Goal: Ask a question

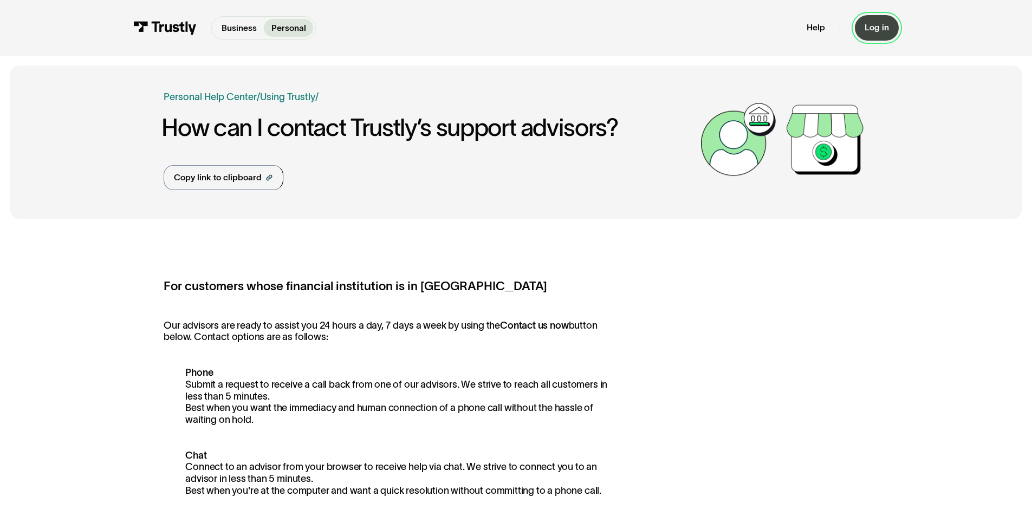
click at [887, 27] on div "Log in" at bounding box center [877, 27] width 24 height 11
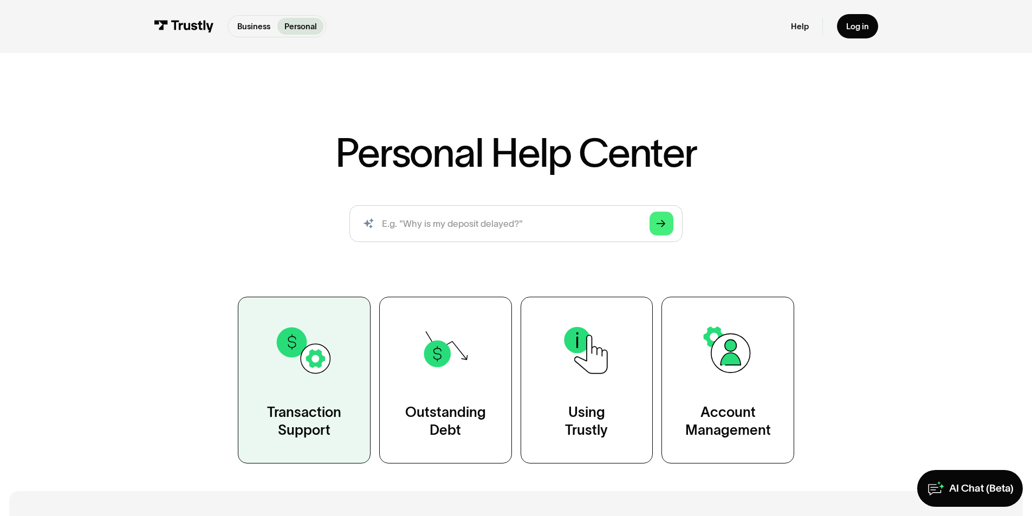
click at [315, 403] on link "Transaction Support" at bounding box center [304, 380] width 133 height 166
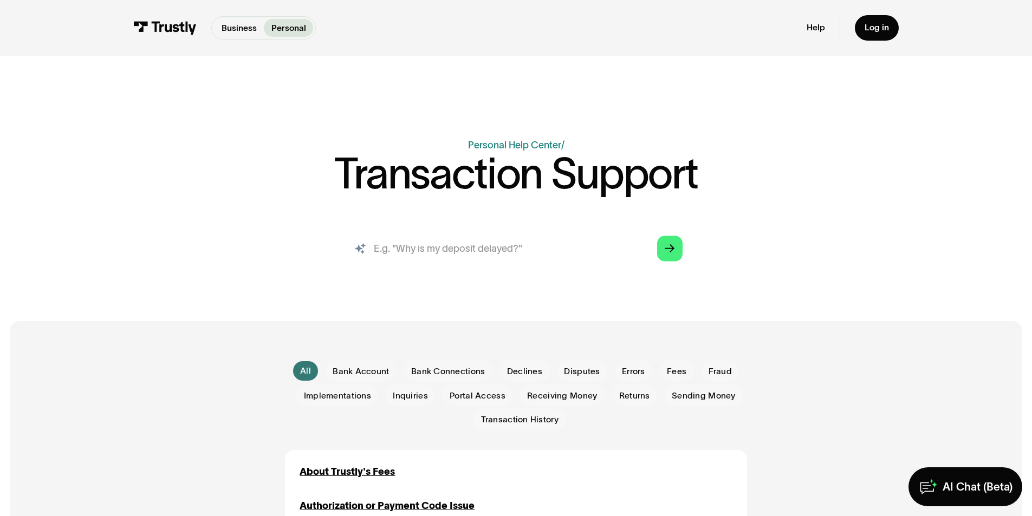
click at [427, 248] on input "search" at bounding box center [516, 248] width 352 height 39
type input "deposit not going through"
click at [672, 250] on polygon "Search" at bounding box center [670, 248] width 10 height 8
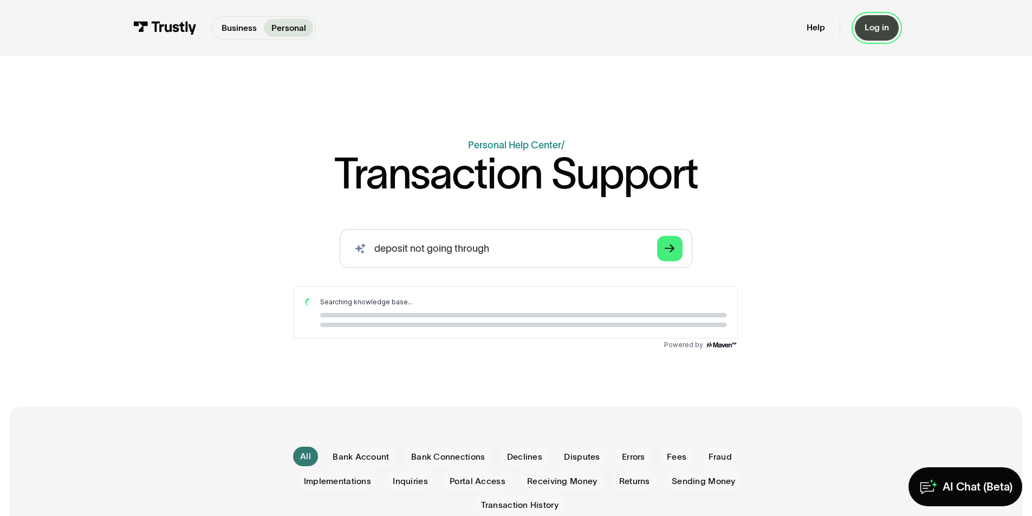
click at [878, 31] on div "Log in" at bounding box center [877, 27] width 24 height 11
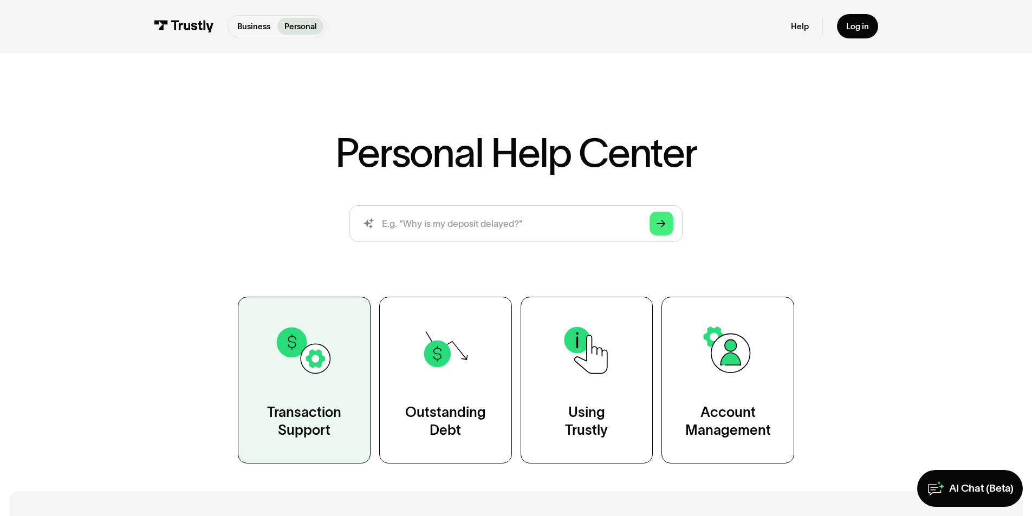
click at [319, 397] on link "Transaction Support" at bounding box center [304, 380] width 133 height 166
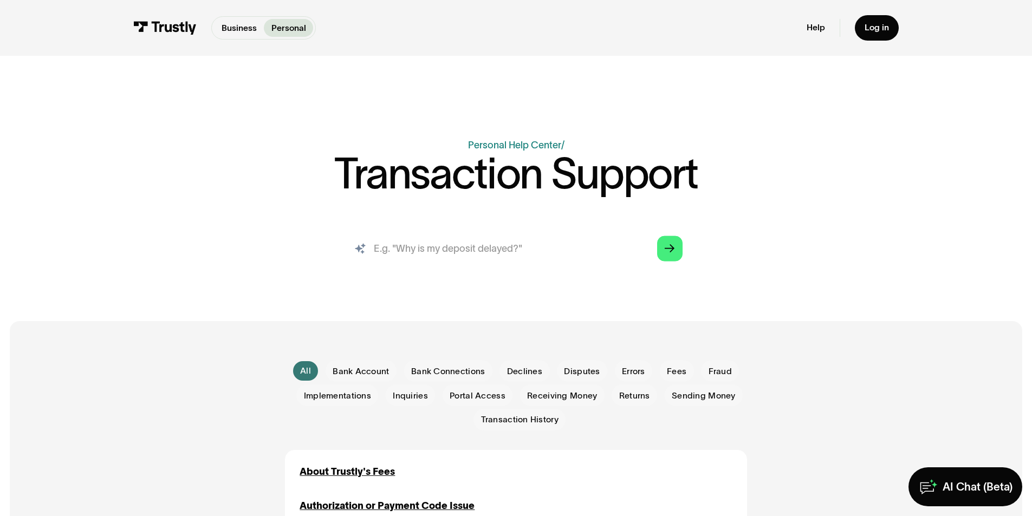
click at [436, 252] on input "search" at bounding box center [516, 248] width 352 height 39
type input "deposit not going through"
click at [669, 249] on polygon "Search" at bounding box center [670, 248] width 10 height 8
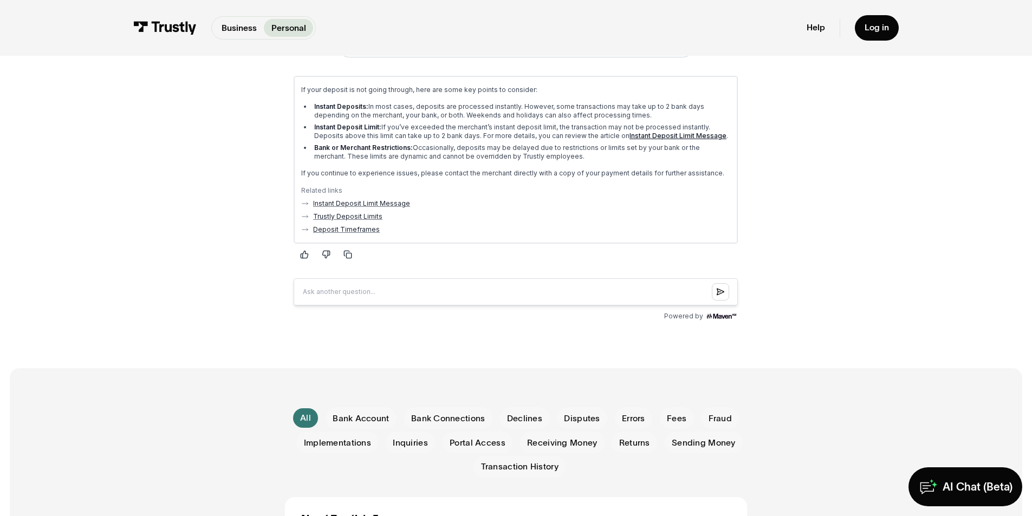
scroll to position [234, 0]
